Goal: Task Accomplishment & Management: Complete application form

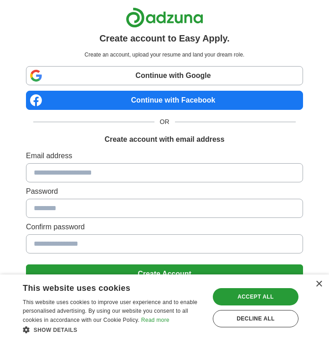
scroll to position [25, 0]
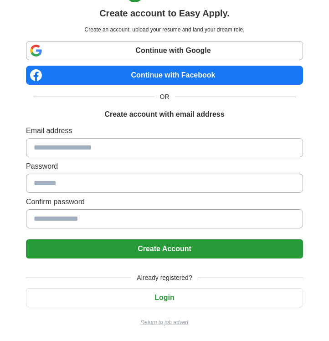
click at [177, 322] on p "Return to job advert" at bounding box center [164, 322] width 277 height 8
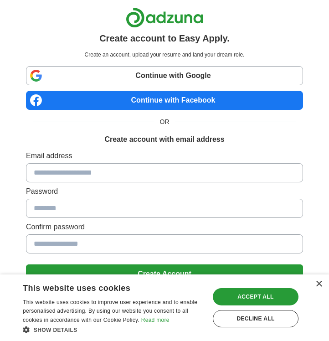
scroll to position [25, 0]
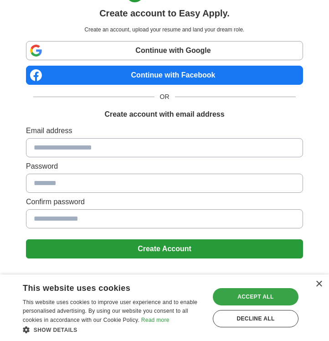
click at [258, 300] on div "Accept all" at bounding box center [256, 296] width 86 height 17
